Goal: Participate in discussion: Engage in conversation with other users on a specific topic

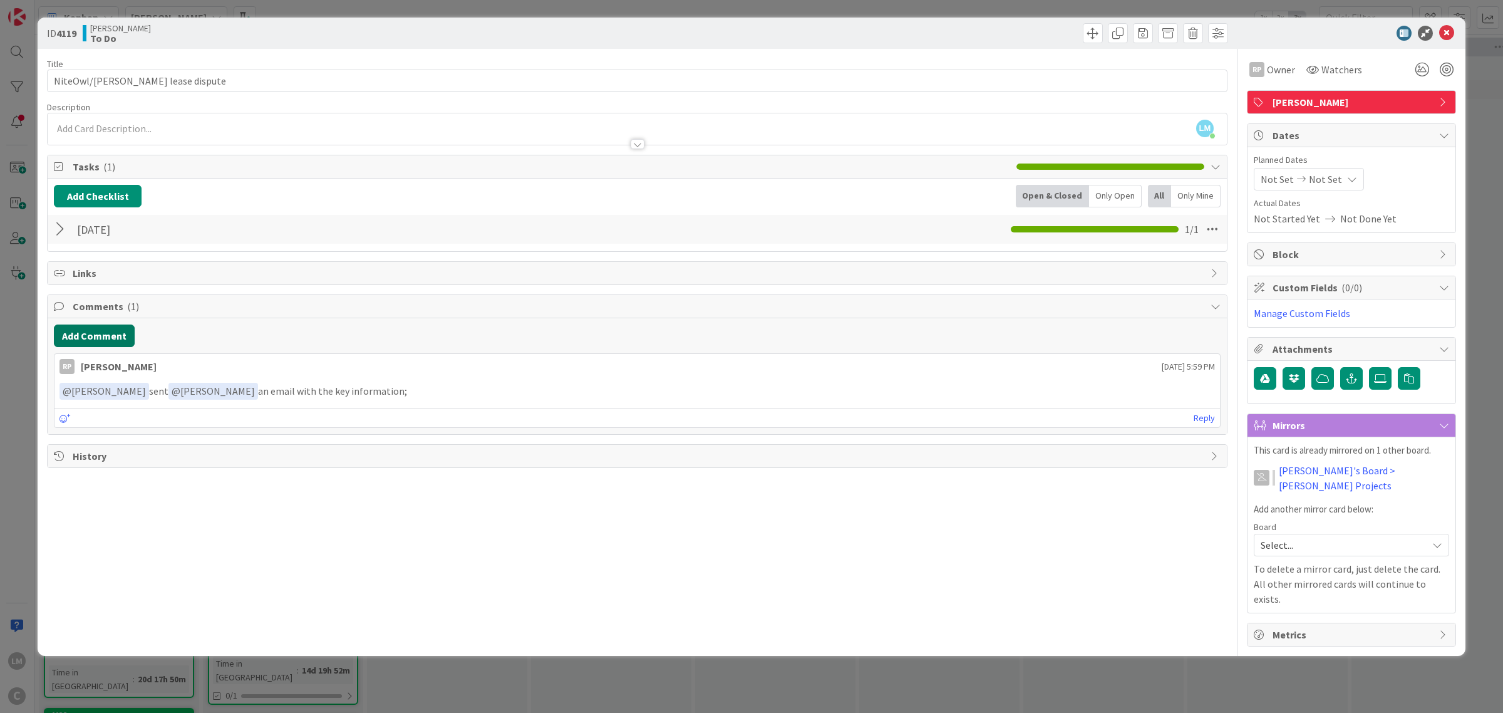
click at [86, 336] on button "Add Comment" at bounding box center [94, 335] width 81 height 23
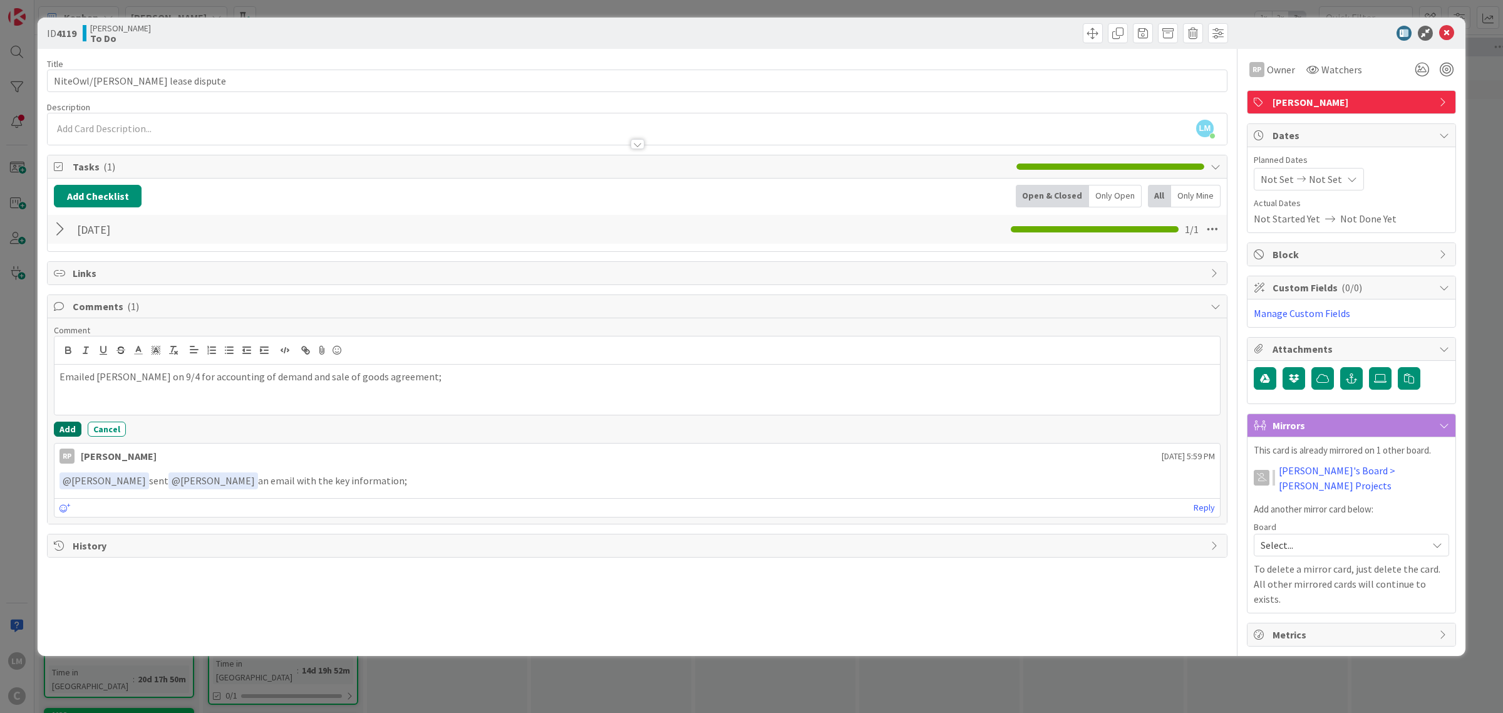
click at [70, 430] on button "Add" at bounding box center [68, 428] width 28 height 15
